Goal: Information Seeking & Learning: Learn about a topic

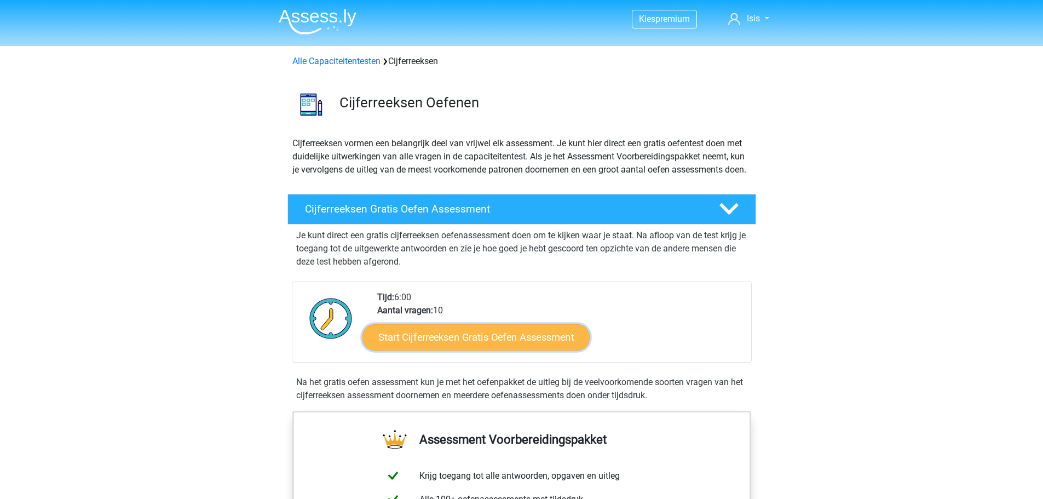
click at [538, 342] on link "Start Cijferreeksen Gratis Oefen Assessment" at bounding box center [476, 337] width 227 height 26
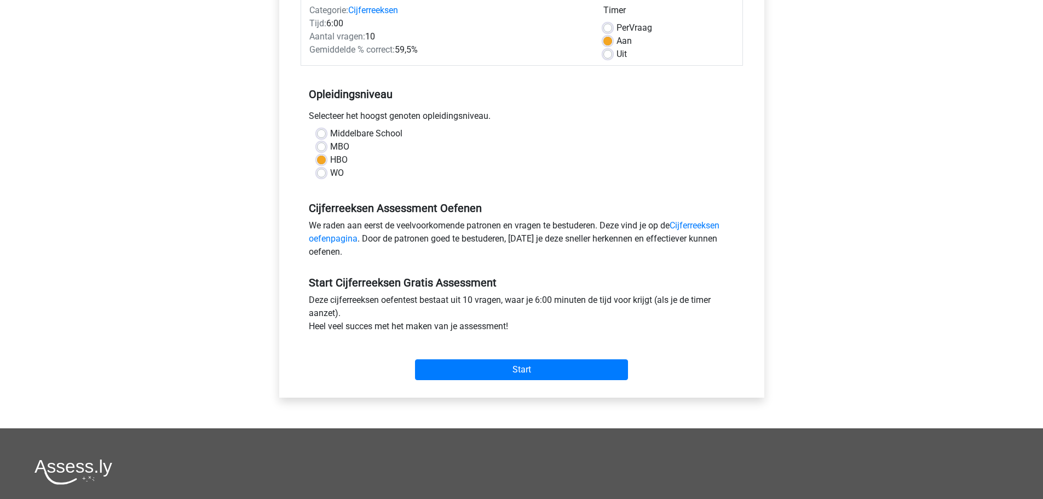
scroll to position [164, 0]
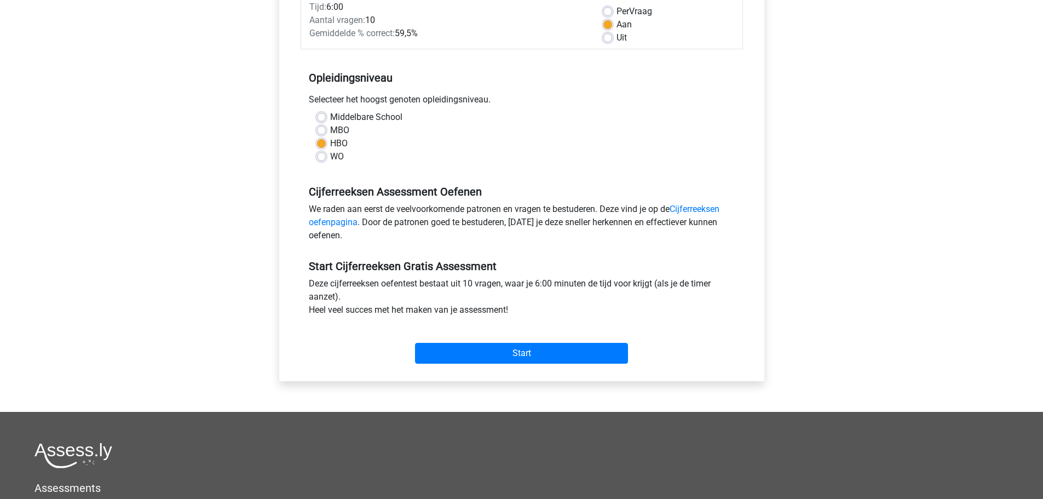
click at [337, 157] on label "WO" at bounding box center [337, 156] width 14 height 13
click at [326, 157] on input "WO" at bounding box center [321, 155] width 9 height 11
radio input "true"
click at [462, 355] on input "Start" at bounding box center [521, 353] width 213 height 21
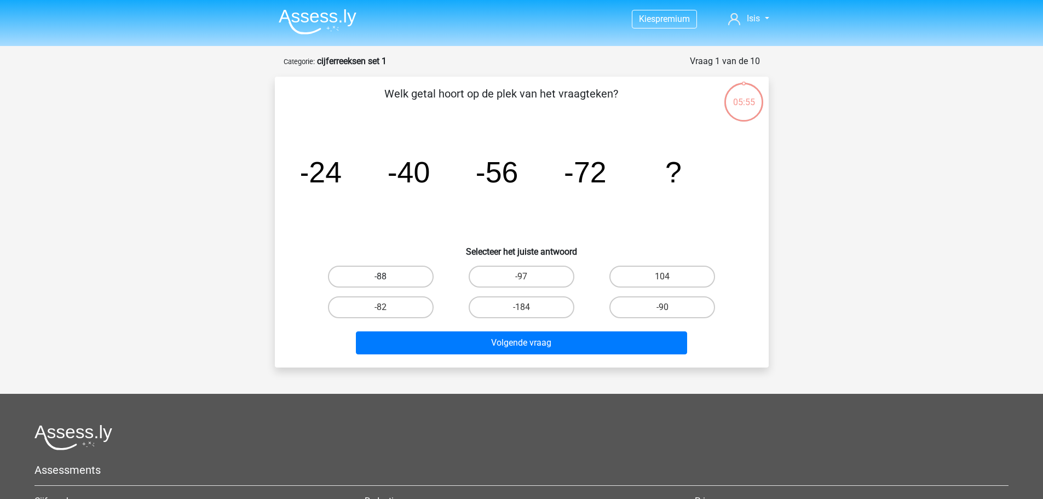
click at [417, 282] on label "-88" at bounding box center [381, 277] width 106 height 22
click at [388, 282] on input "-88" at bounding box center [384, 280] width 7 height 7
radio input "true"
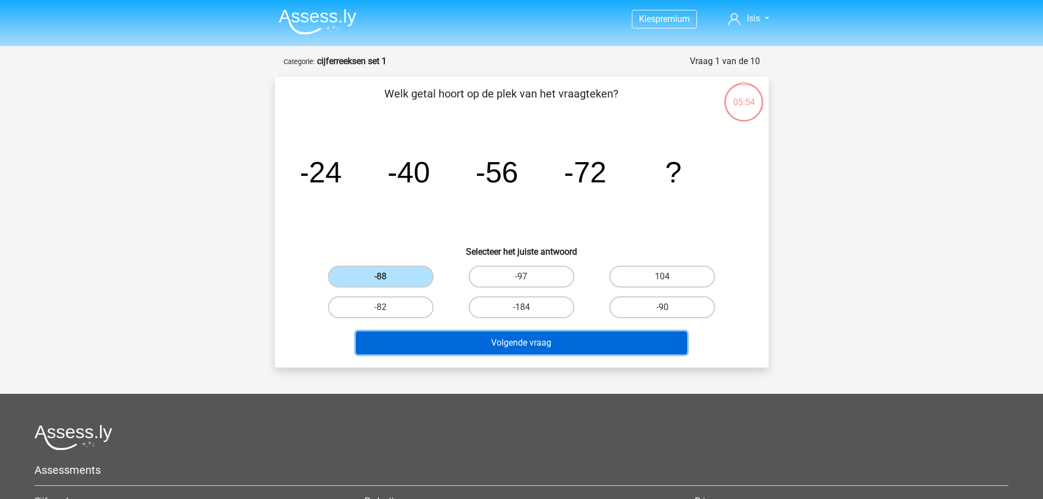
click at [472, 337] on button "Volgende vraag" at bounding box center [521, 342] width 331 height 23
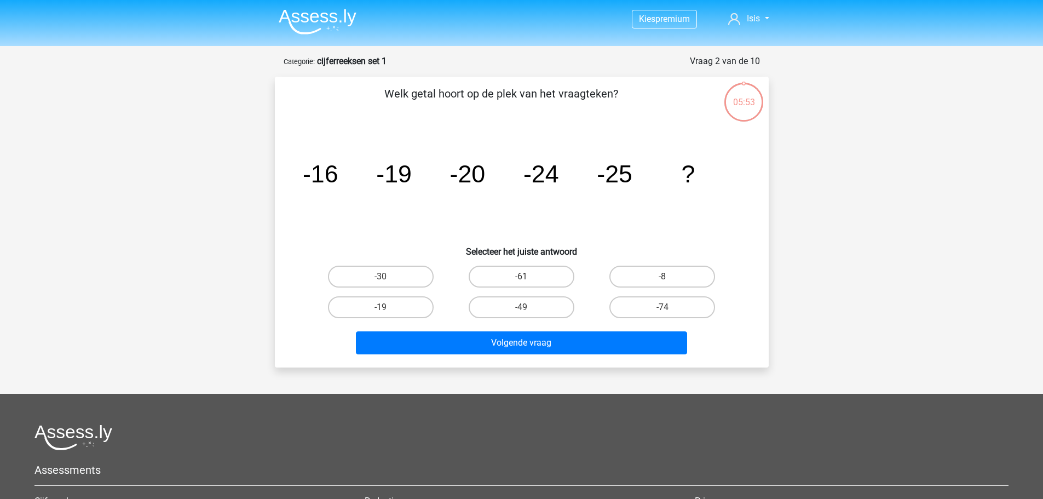
scroll to position [55, 0]
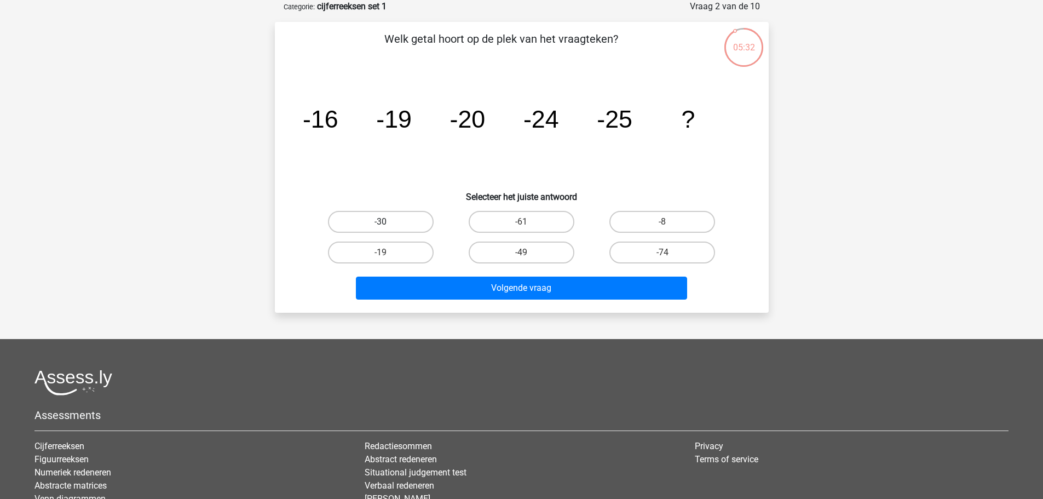
click at [399, 226] on label "-30" at bounding box center [381, 222] width 106 height 22
click at [388, 226] on input "-30" at bounding box center [384, 225] width 7 height 7
radio input "true"
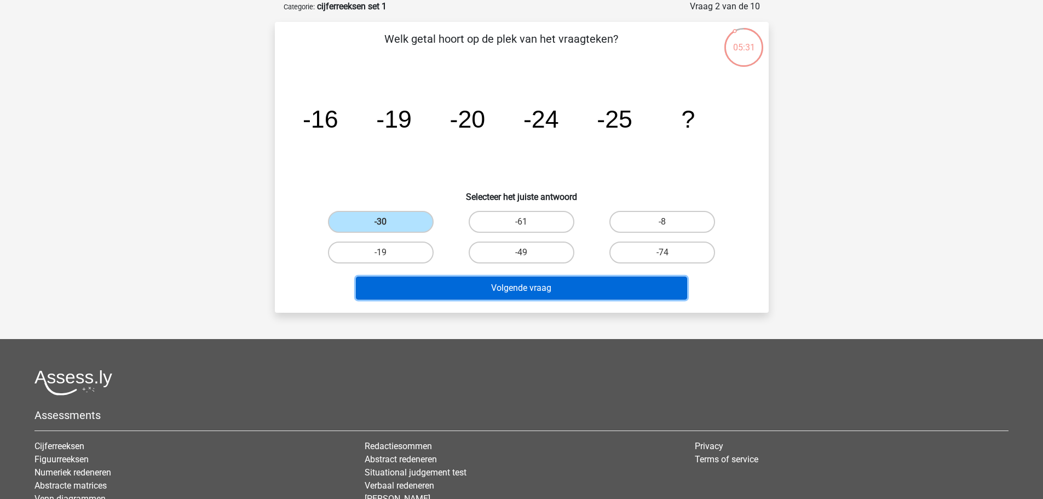
click at [448, 288] on button "Volgende vraag" at bounding box center [521, 288] width 331 height 23
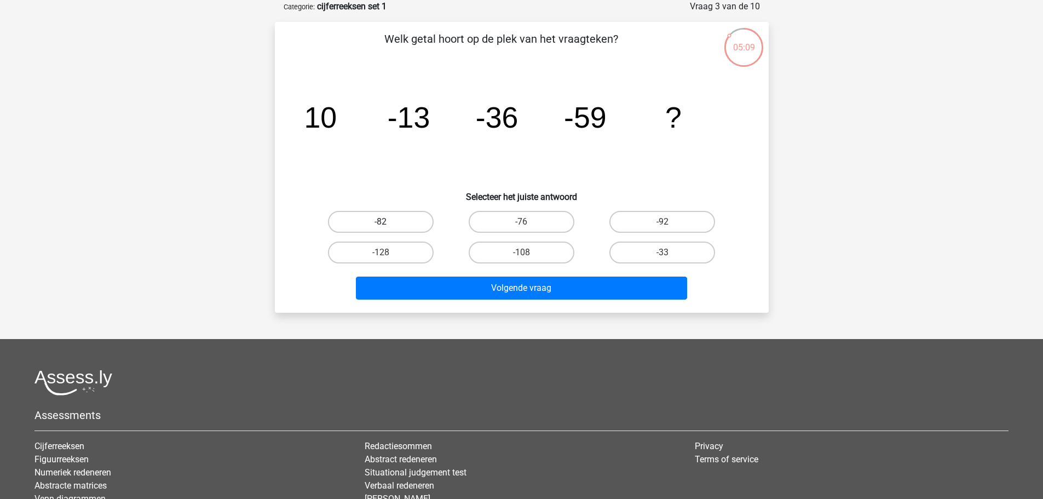
click at [368, 222] on label "-82" at bounding box center [381, 222] width 106 height 22
click at [381, 222] on input "-82" at bounding box center [384, 225] width 7 height 7
radio input "true"
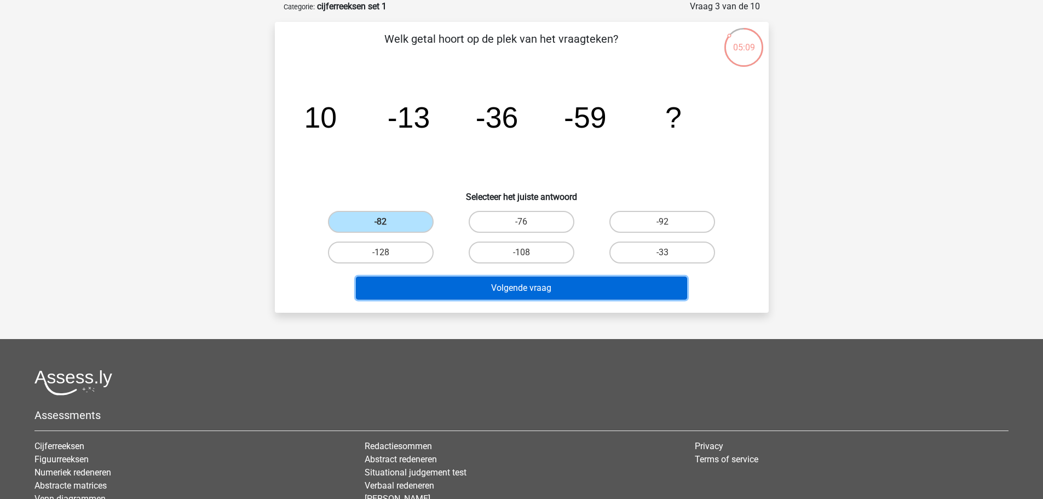
click at [408, 295] on button "Volgende vraag" at bounding box center [521, 288] width 331 height 23
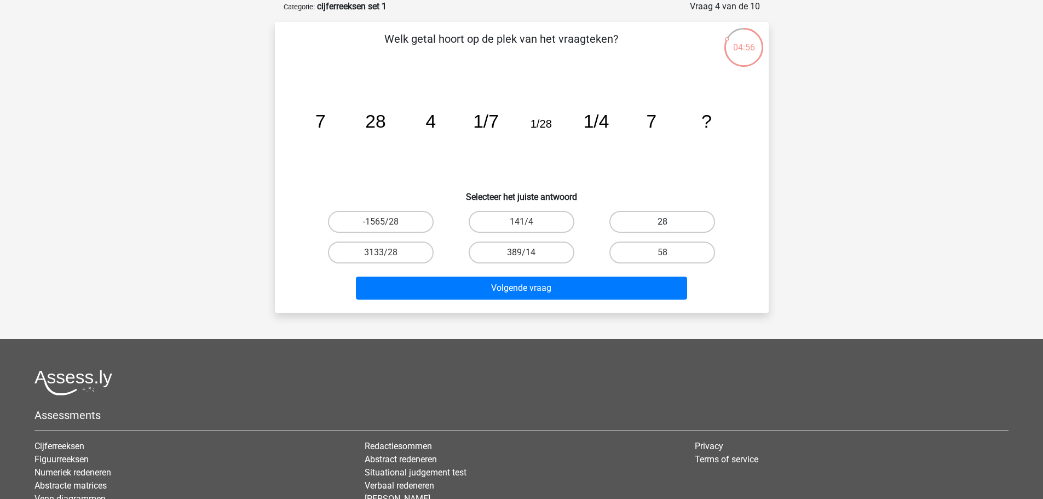
click at [640, 220] on label "28" at bounding box center [663, 222] width 106 height 22
click at [663, 222] on input "28" at bounding box center [666, 225] width 7 height 7
radio input "true"
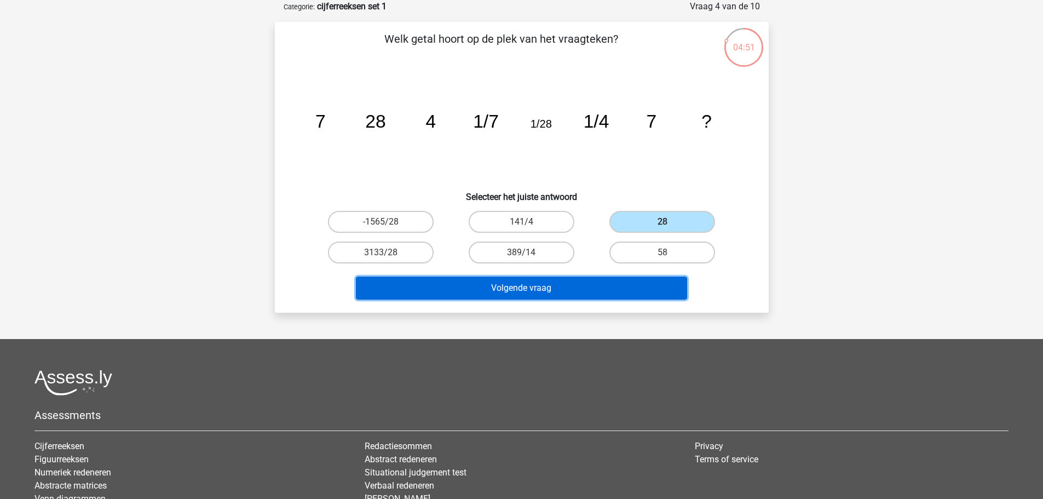
click at [547, 284] on button "Volgende vraag" at bounding box center [521, 288] width 331 height 23
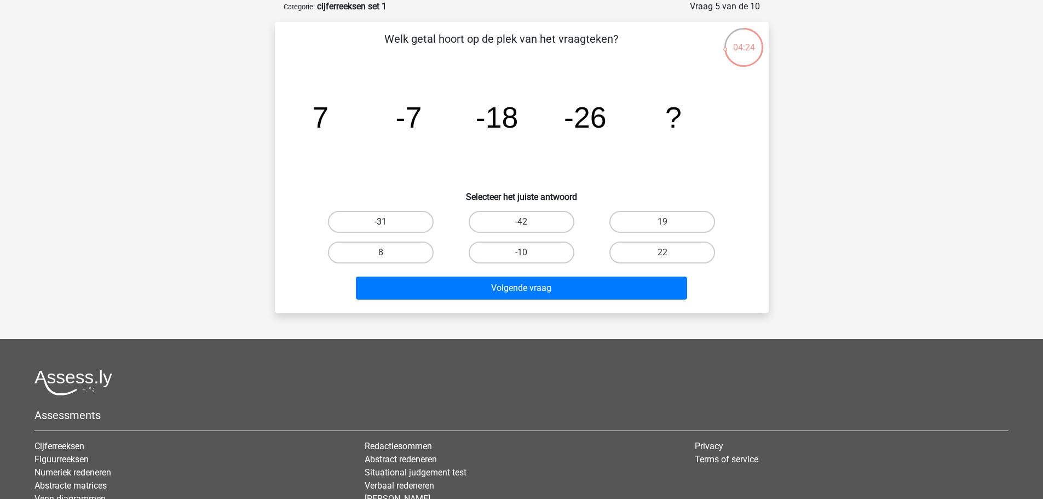
click at [410, 226] on label "-31" at bounding box center [381, 222] width 106 height 22
click at [388, 226] on input "-31" at bounding box center [384, 225] width 7 height 7
radio input "true"
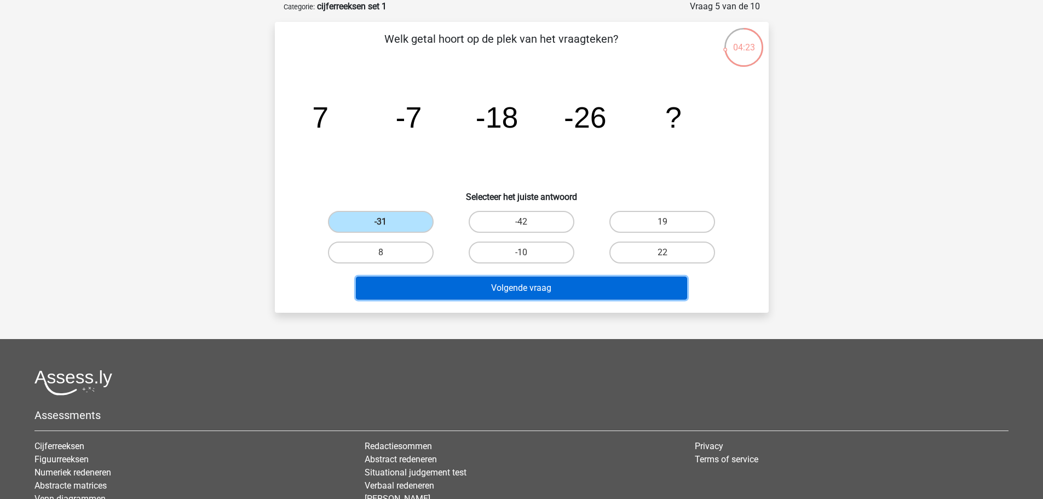
click at [444, 283] on button "Volgende vraag" at bounding box center [521, 288] width 331 height 23
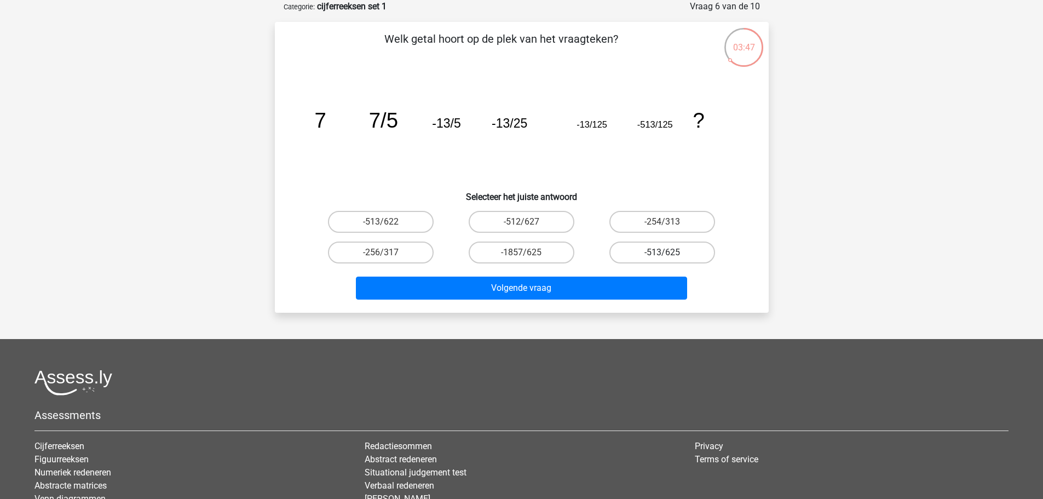
click at [634, 254] on label "-513/625" at bounding box center [663, 253] width 106 height 22
click at [663, 254] on input "-513/625" at bounding box center [666, 255] width 7 height 7
radio input "true"
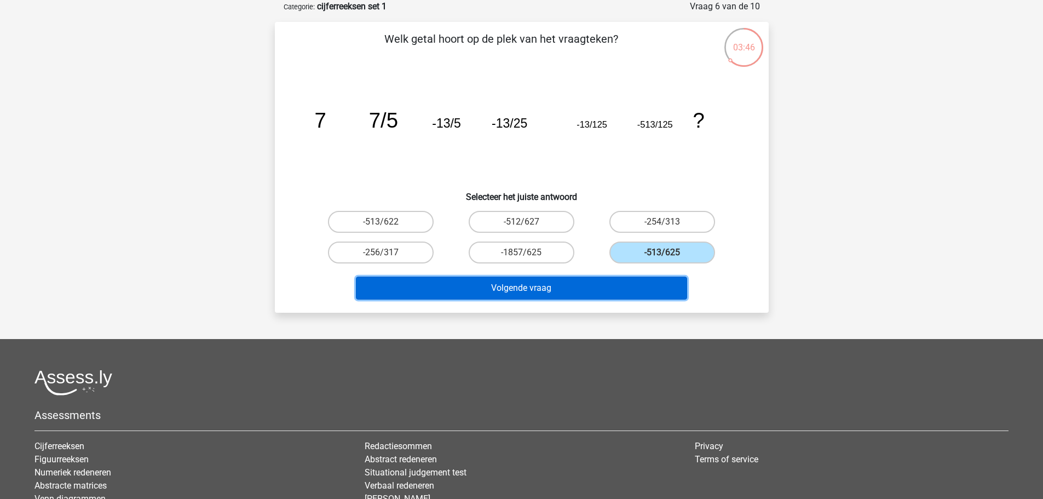
click at [625, 288] on button "Volgende vraag" at bounding box center [521, 288] width 331 height 23
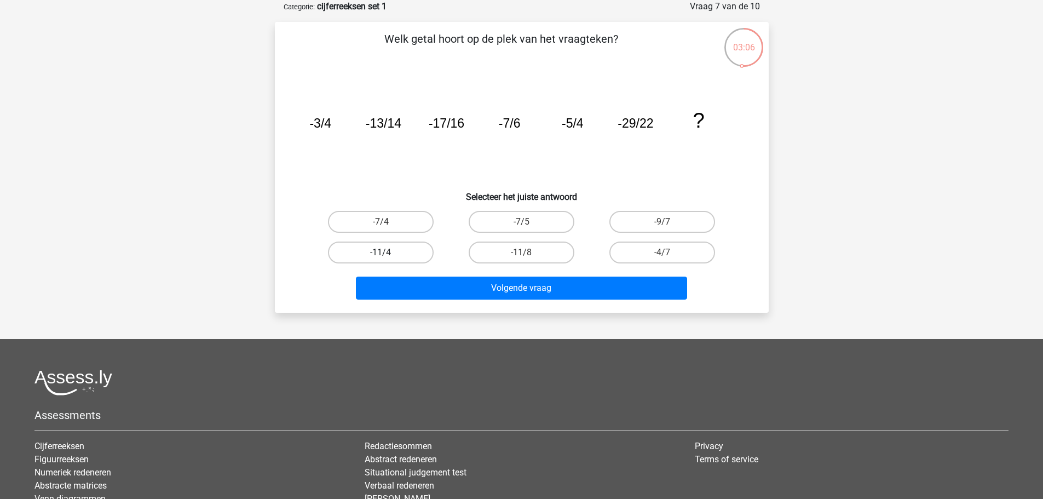
click at [423, 255] on label "-11/4" at bounding box center [381, 253] width 106 height 22
click at [388, 255] on input "-11/4" at bounding box center [384, 255] width 7 height 7
radio input "true"
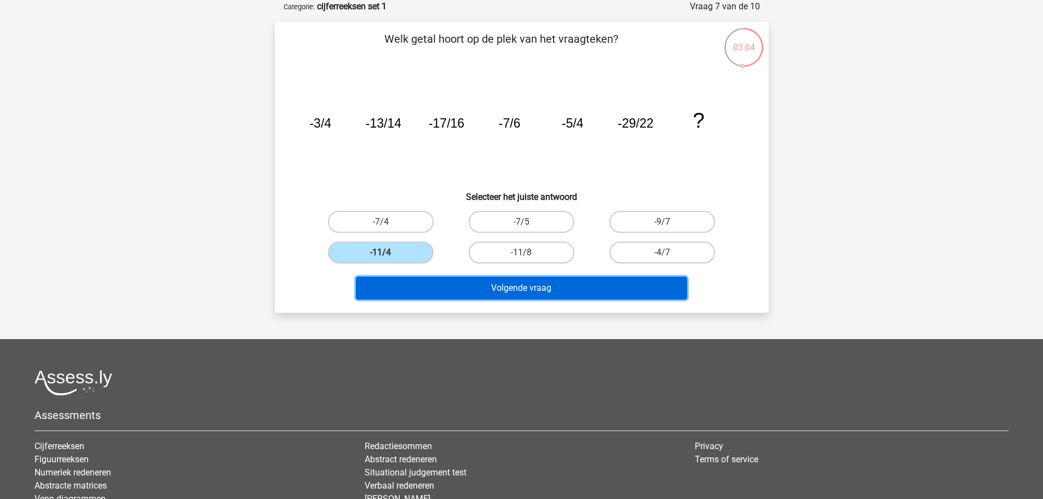
click at [450, 282] on button "Volgende vraag" at bounding box center [521, 288] width 331 height 23
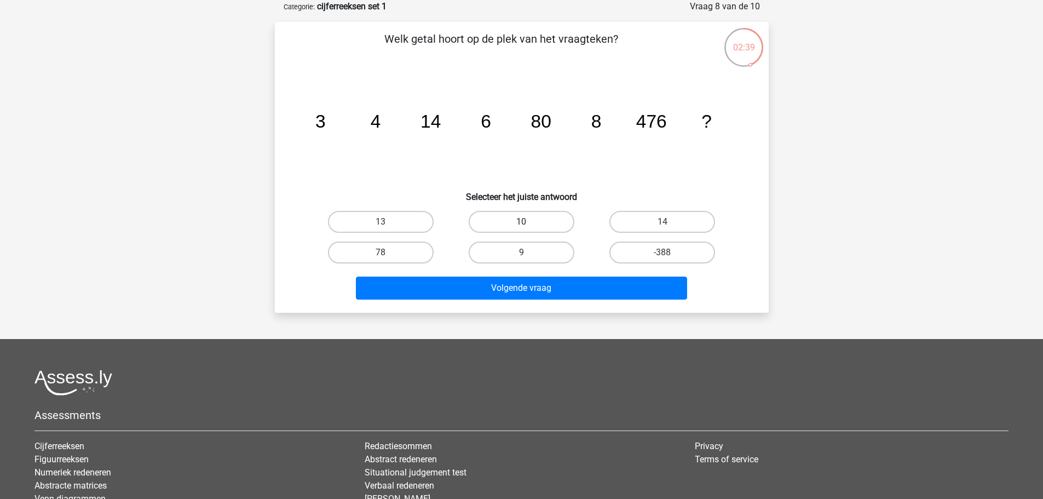
click at [554, 220] on label "10" at bounding box center [522, 222] width 106 height 22
click at [529, 222] on input "10" at bounding box center [524, 225] width 7 height 7
radio input "true"
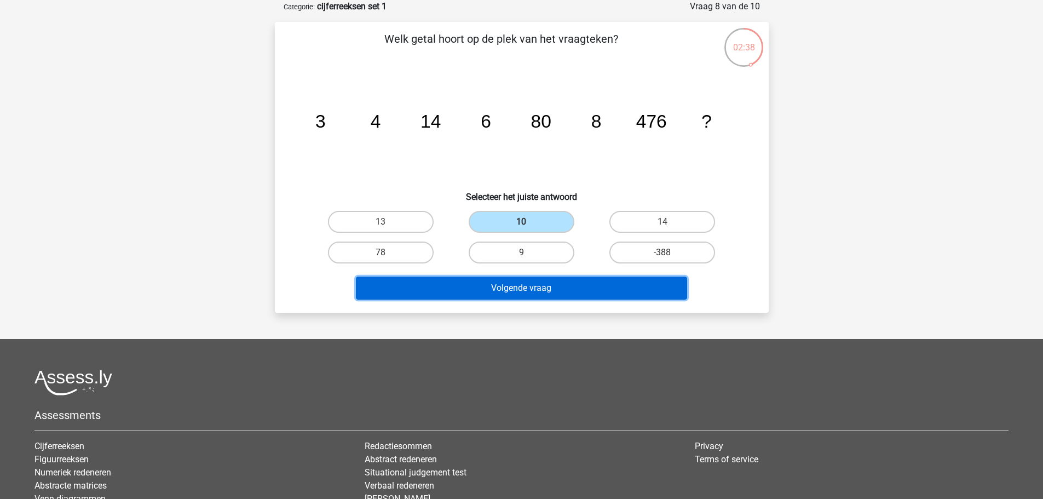
click at [567, 297] on button "Volgende vraag" at bounding box center [521, 288] width 331 height 23
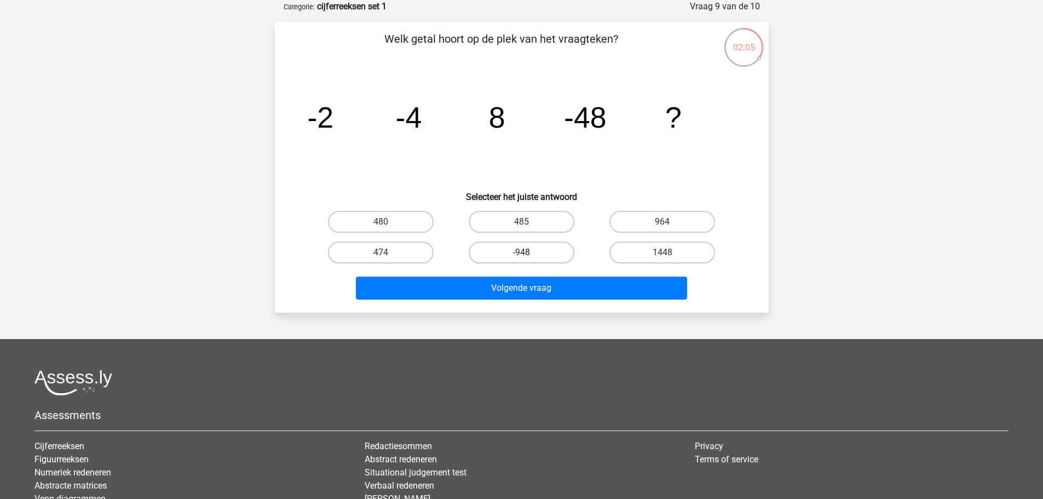
click at [526, 251] on label "-948" at bounding box center [522, 253] width 106 height 22
click at [526, 252] on input "-948" at bounding box center [524, 255] width 7 height 7
radio input "true"
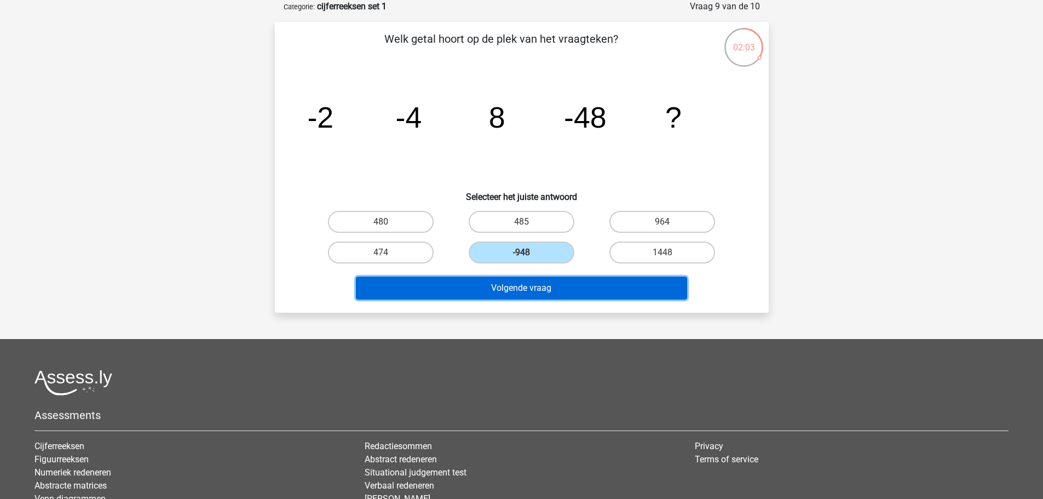
click at [560, 284] on button "Volgende vraag" at bounding box center [521, 288] width 331 height 23
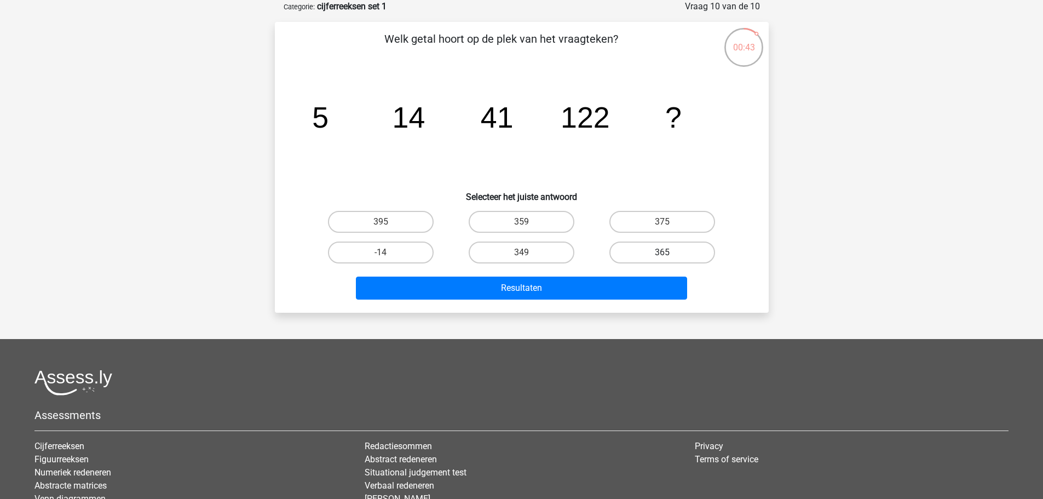
click at [622, 246] on label "365" at bounding box center [663, 253] width 106 height 22
click at [663, 252] on input "365" at bounding box center [666, 255] width 7 height 7
radio input "true"
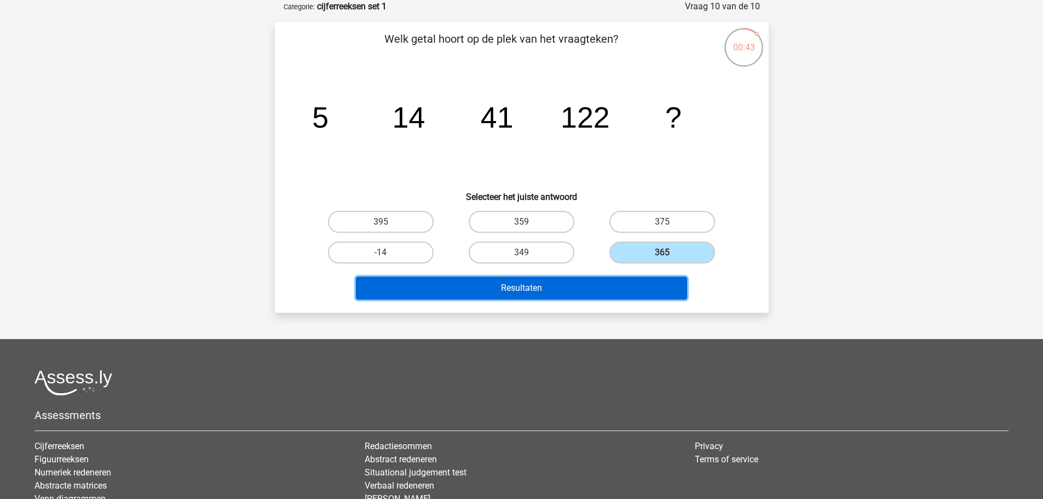
click at [539, 286] on button "Resultaten" at bounding box center [521, 288] width 331 height 23
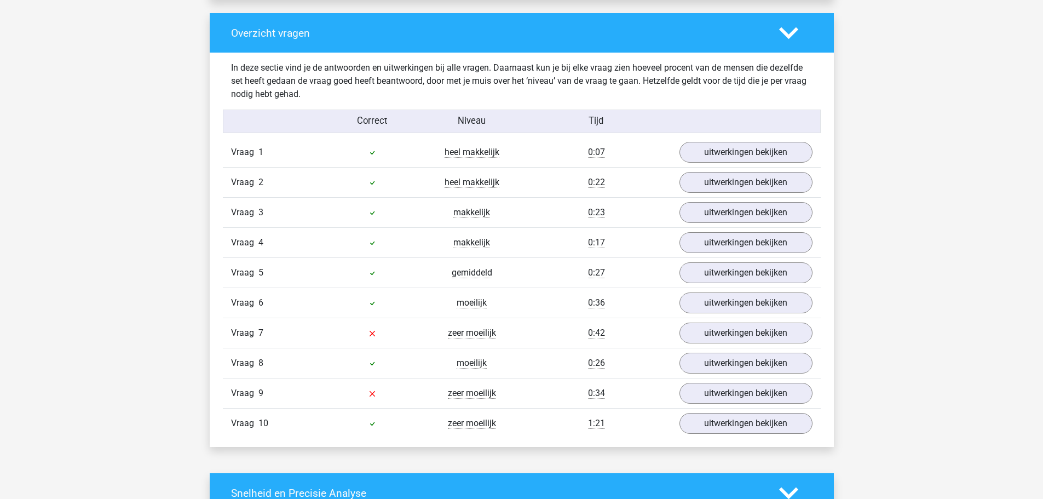
scroll to position [822, 0]
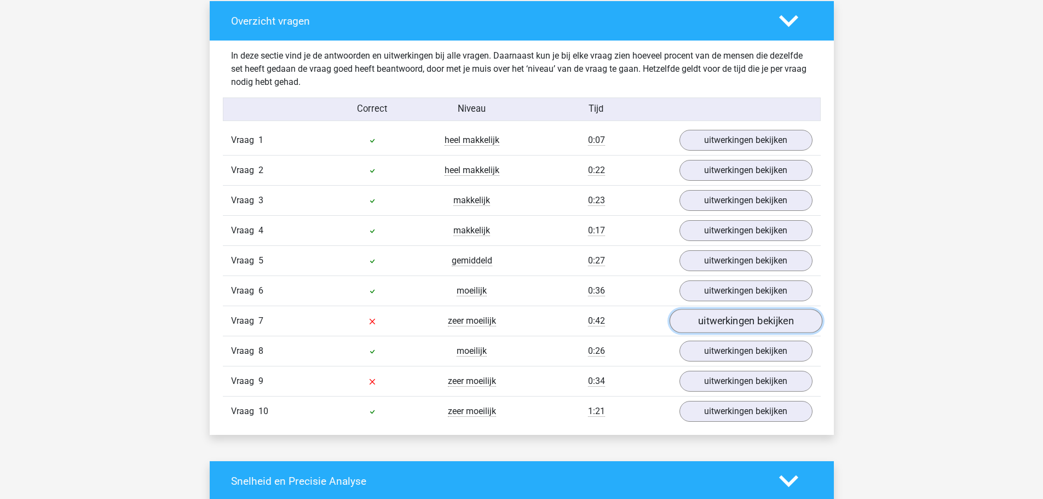
click at [759, 330] on link "uitwerkingen bekijken" at bounding box center [745, 321] width 153 height 24
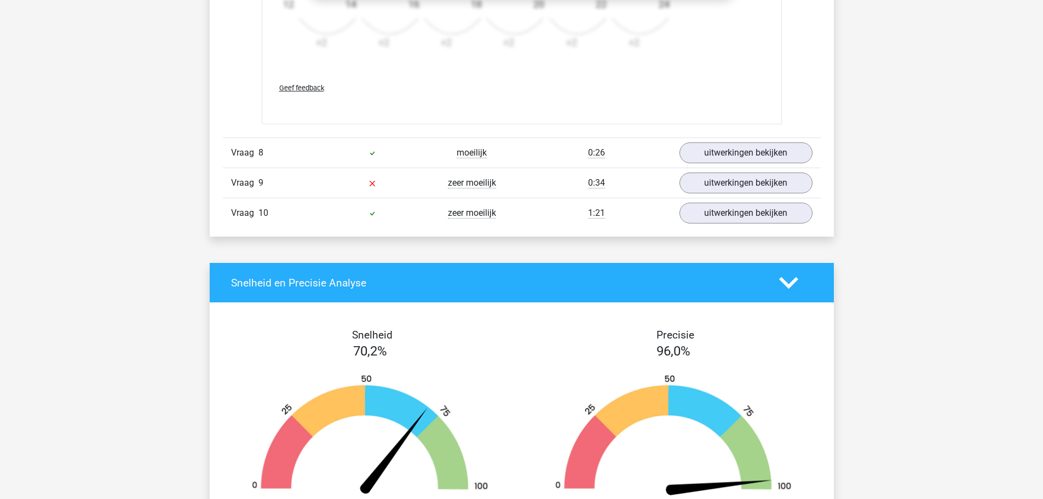
scroll to position [1698, 0]
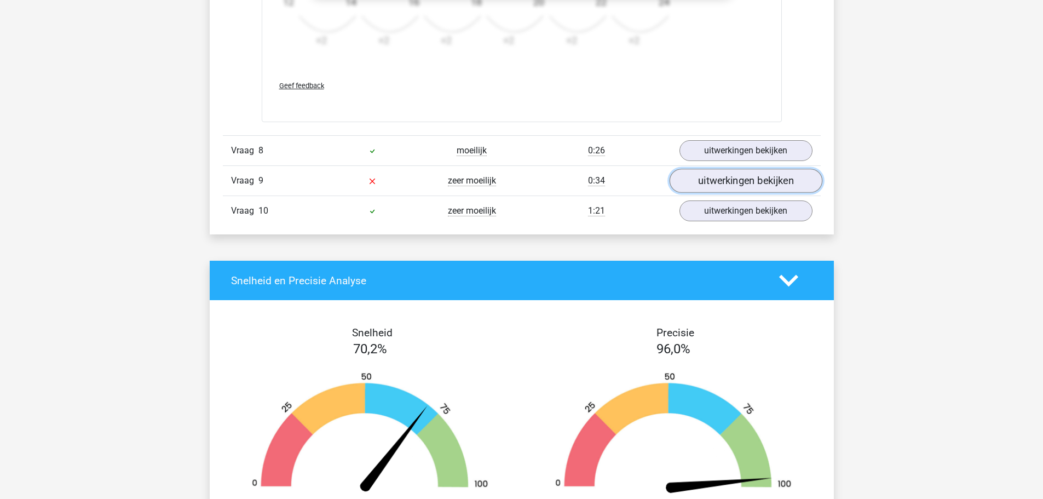
click at [723, 187] on link "uitwerkingen bekijken" at bounding box center [745, 181] width 153 height 24
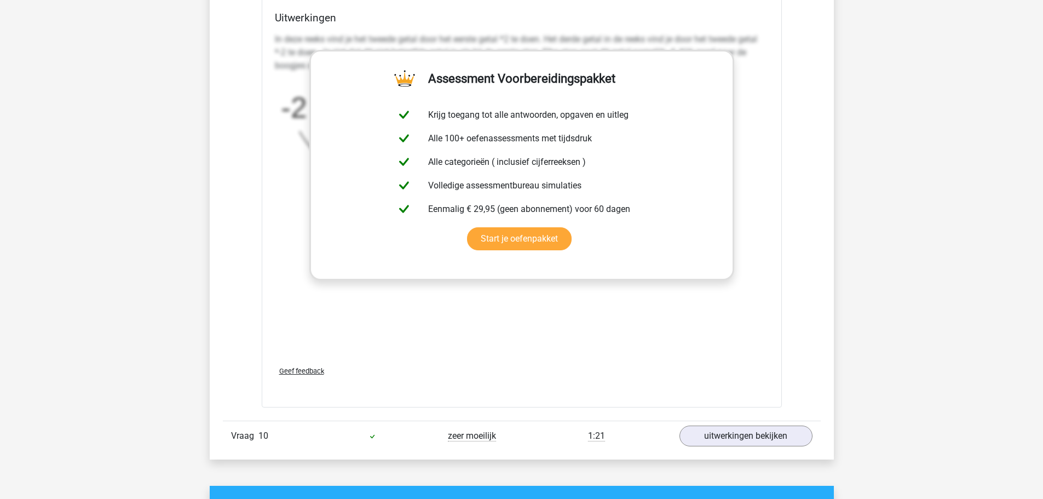
scroll to position [2136, 0]
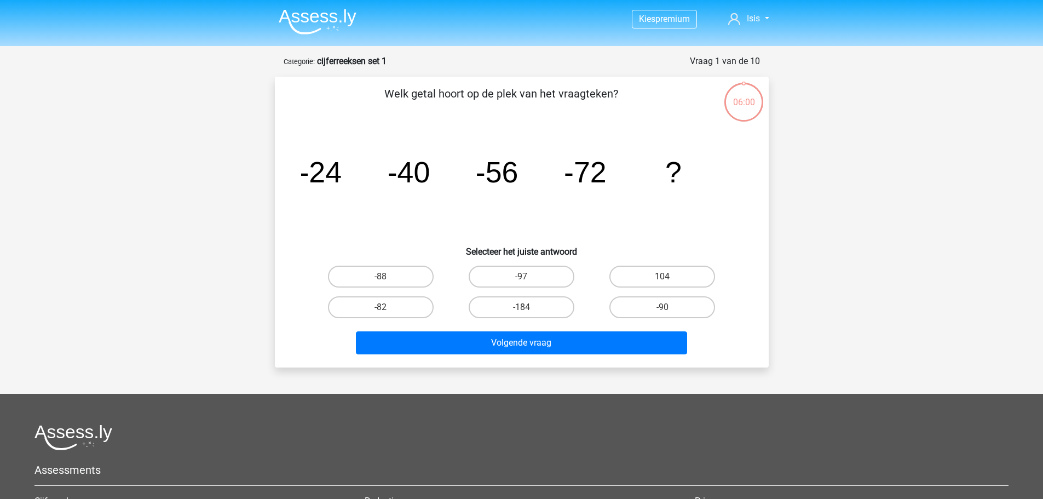
scroll to position [55, 0]
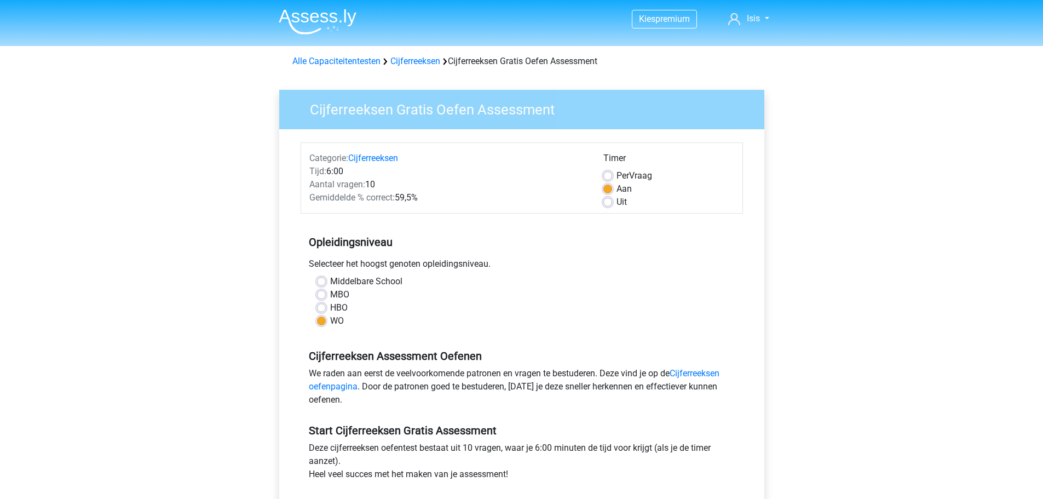
scroll to position [164, 0]
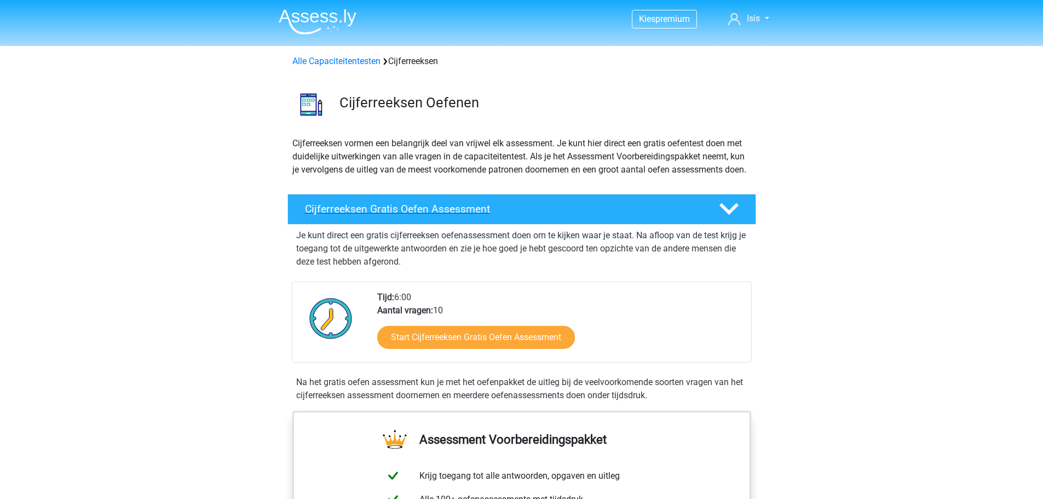
click at [378, 215] on h4 "Cijferreeksen Gratis Oefen Assessment" at bounding box center [503, 209] width 397 height 13
